Goal: Information Seeking & Learning: Learn about a topic

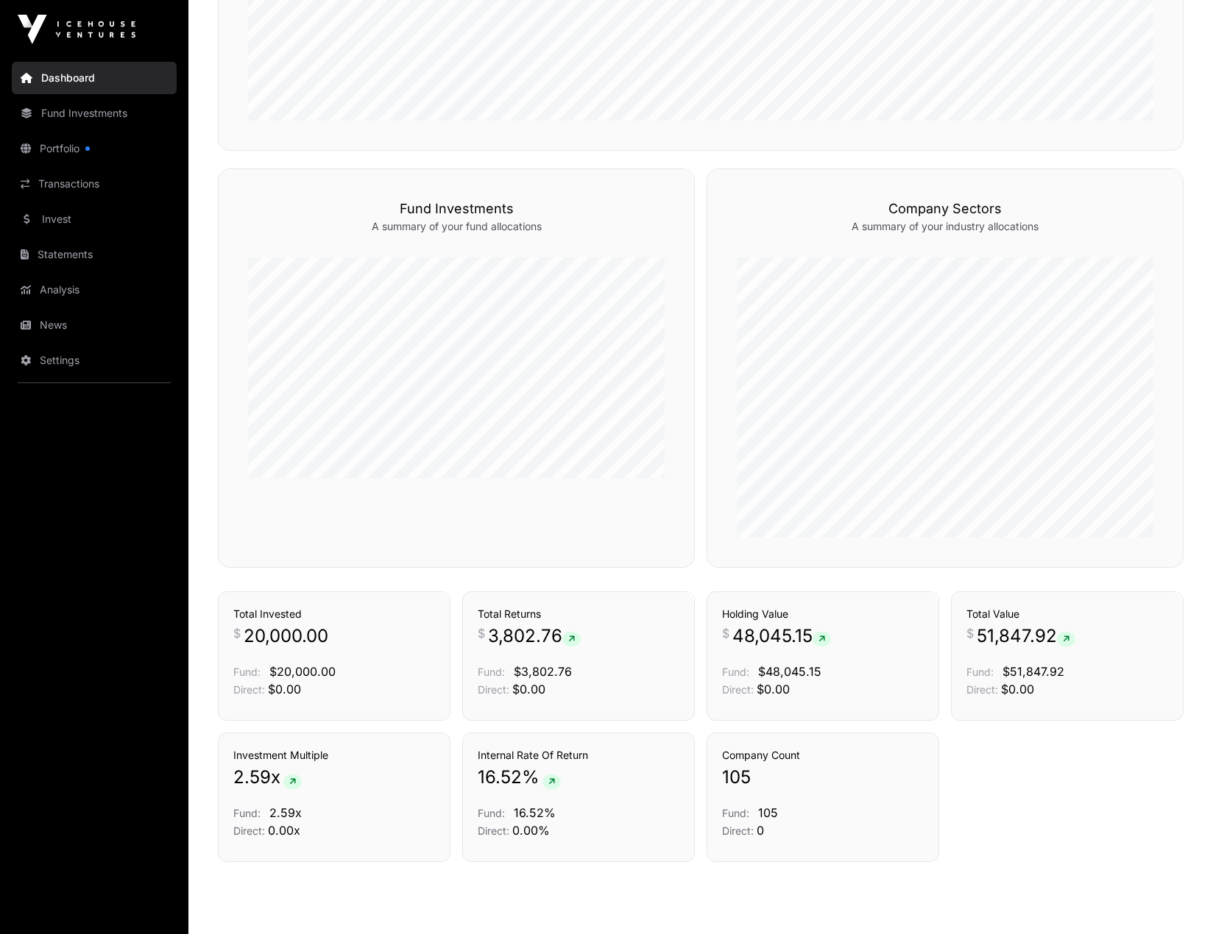
scroll to position [803, 0]
click at [48, 150] on link "Portfolio" at bounding box center [94, 148] width 165 height 32
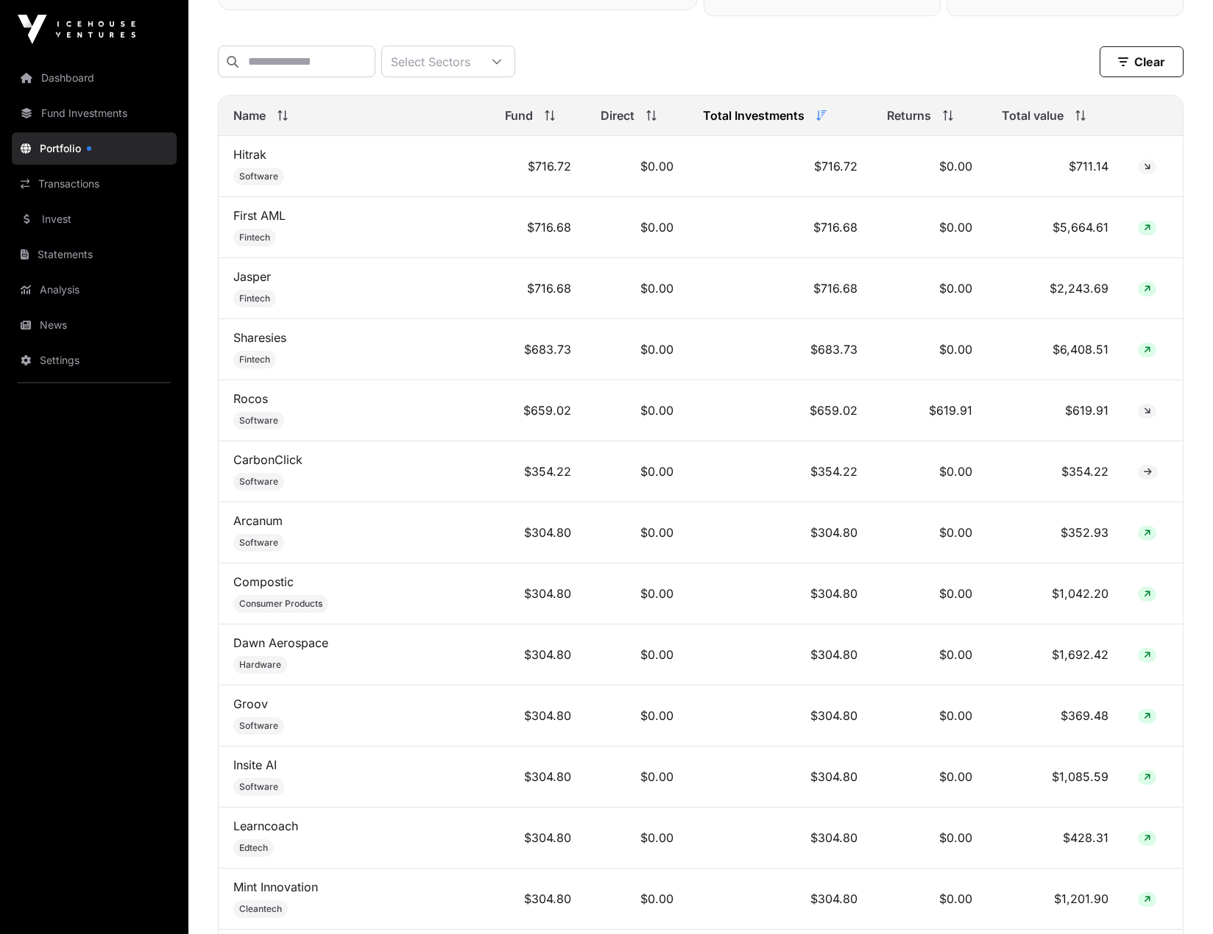
scroll to position [588, 0]
click at [1144, 353] on icon at bounding box center [1146, 348] width 7 height 9
click at [254, 344] on link "Sharesies" at bounding box center [259, 336] width 53 height 15
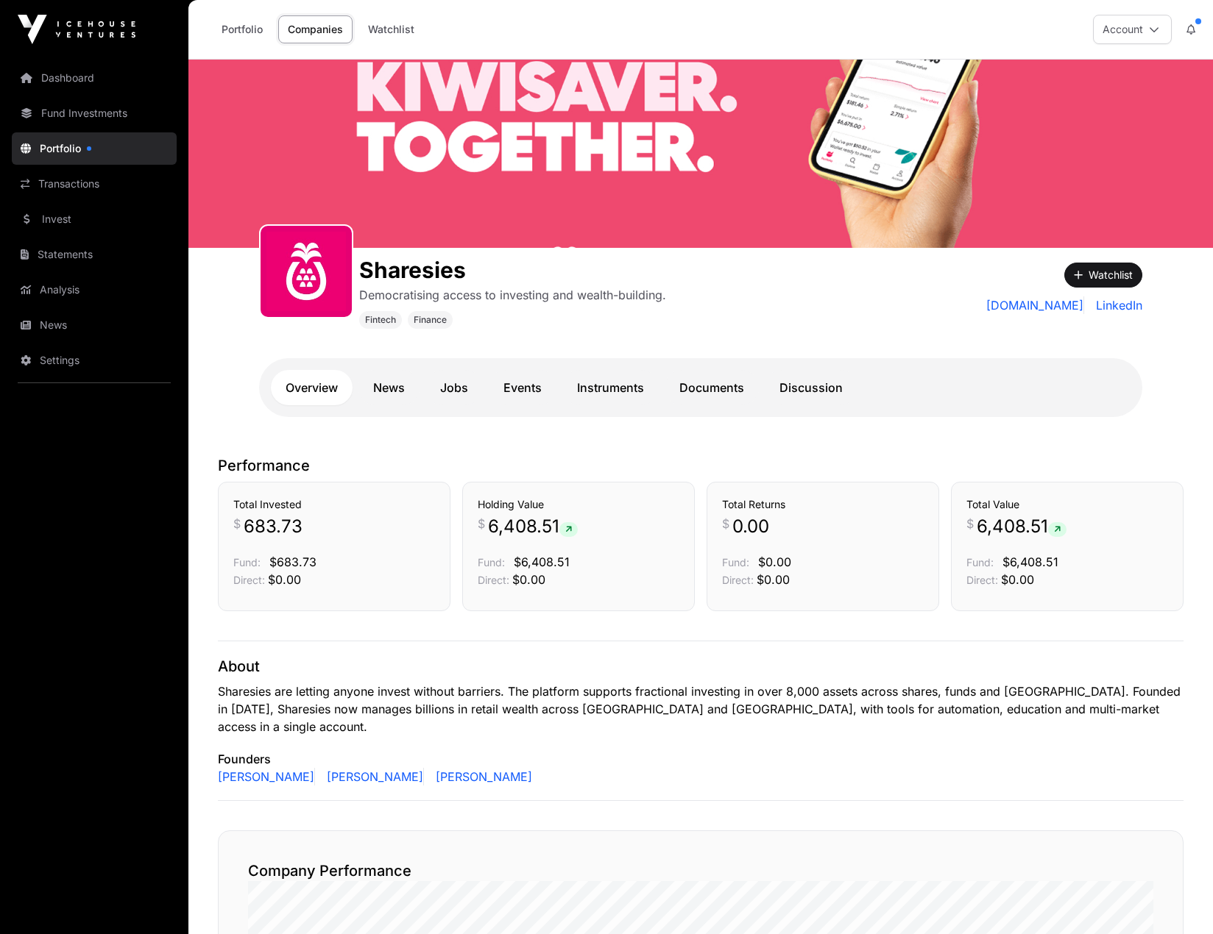
click at [392, 380] on link "News" at bounding box center [388, 387] width 61 height 35
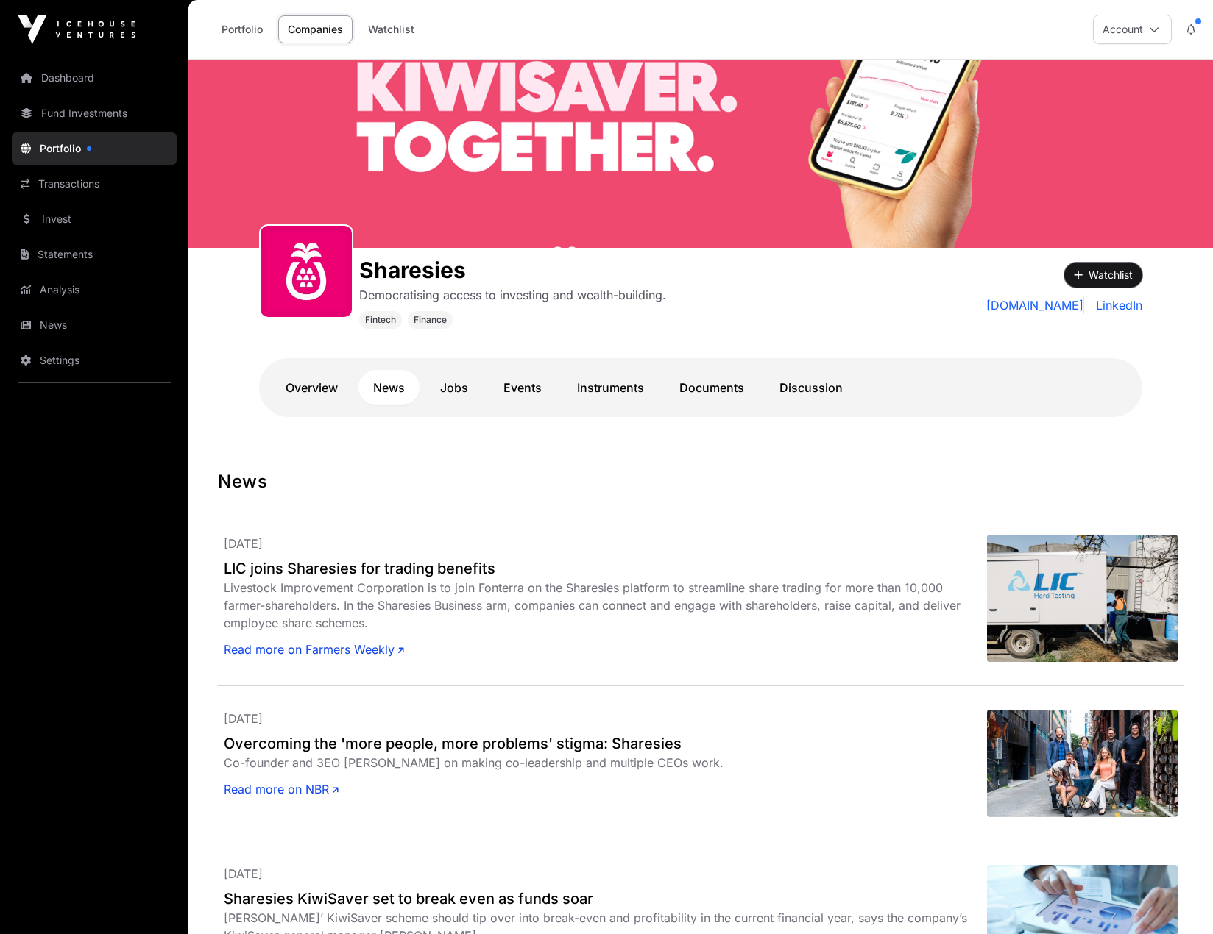
click at [1113, 277] on button "Watchlist" at bounding box center [1103, 275] width 78 height 25
click at [1104, 274] on button "Watchlisted" at bounding box center [1096, 275] width 91 height 25
